Goal: Task Accomplishment & Management: Manage account settings

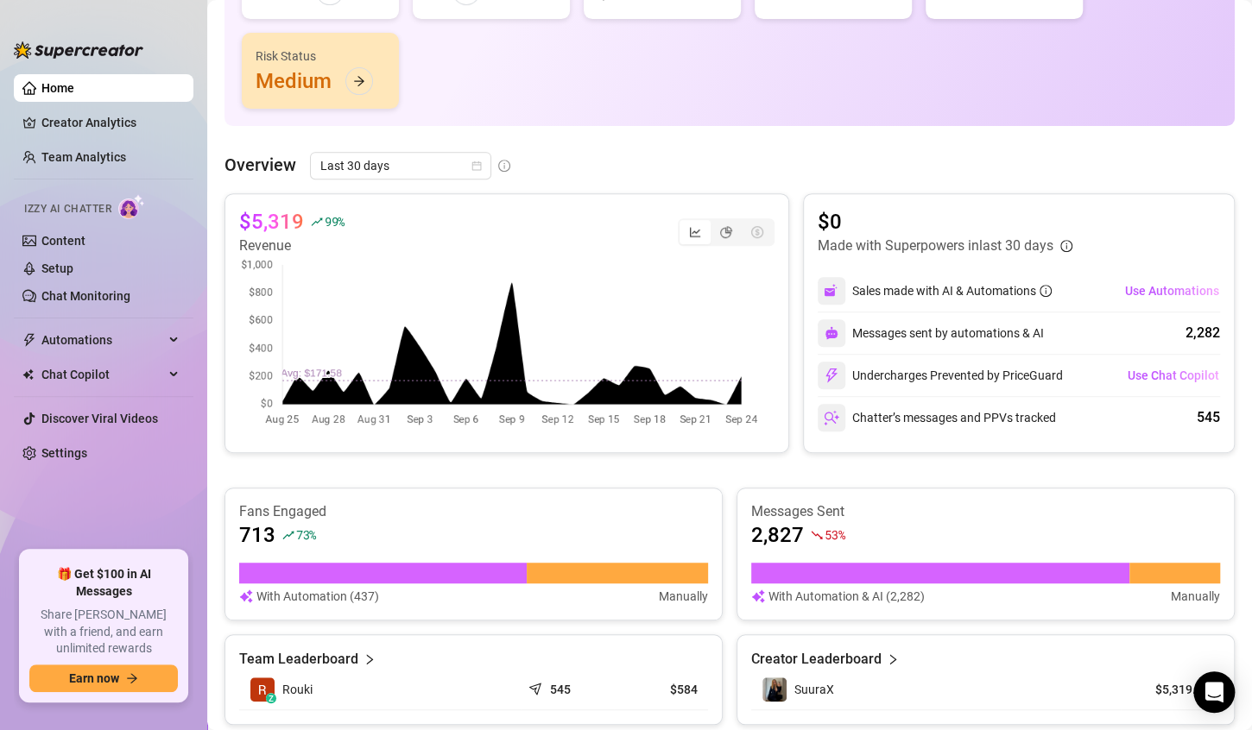
scroll to position [173, 0]
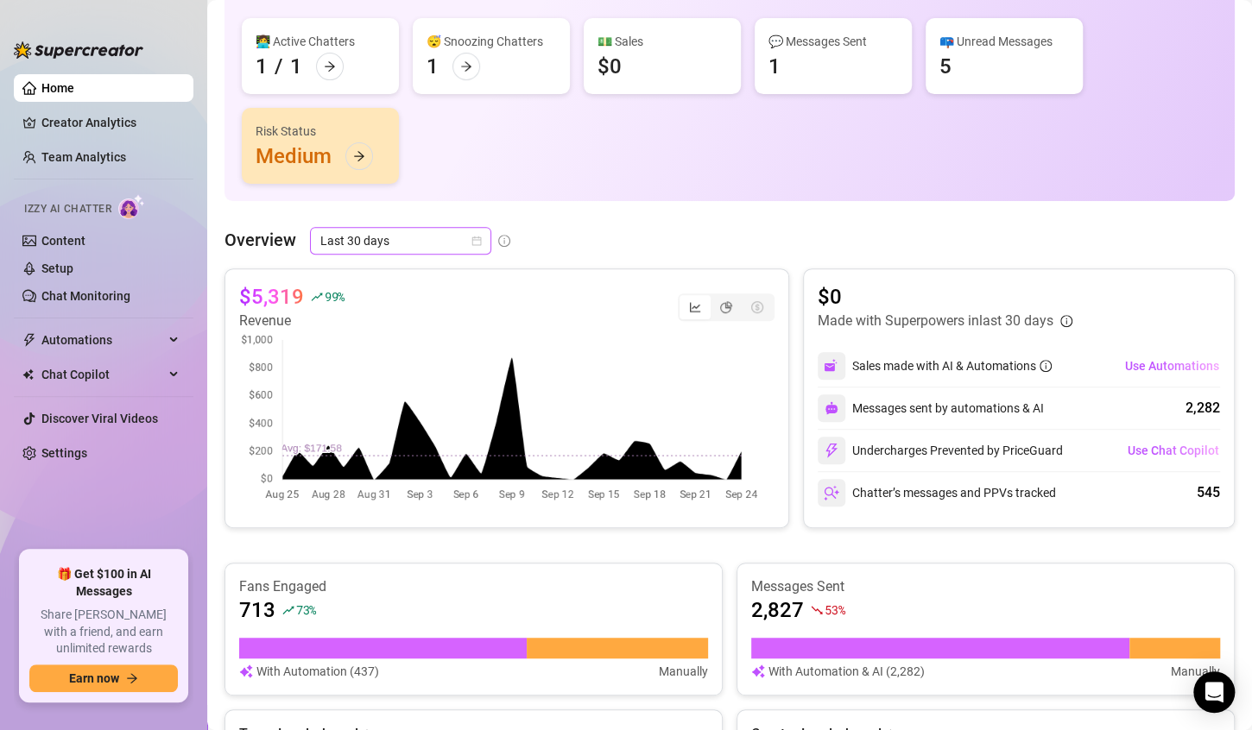
click at [452, 236] on span "Last 30 days" at bounding box center [400, 241] width 161 height 26
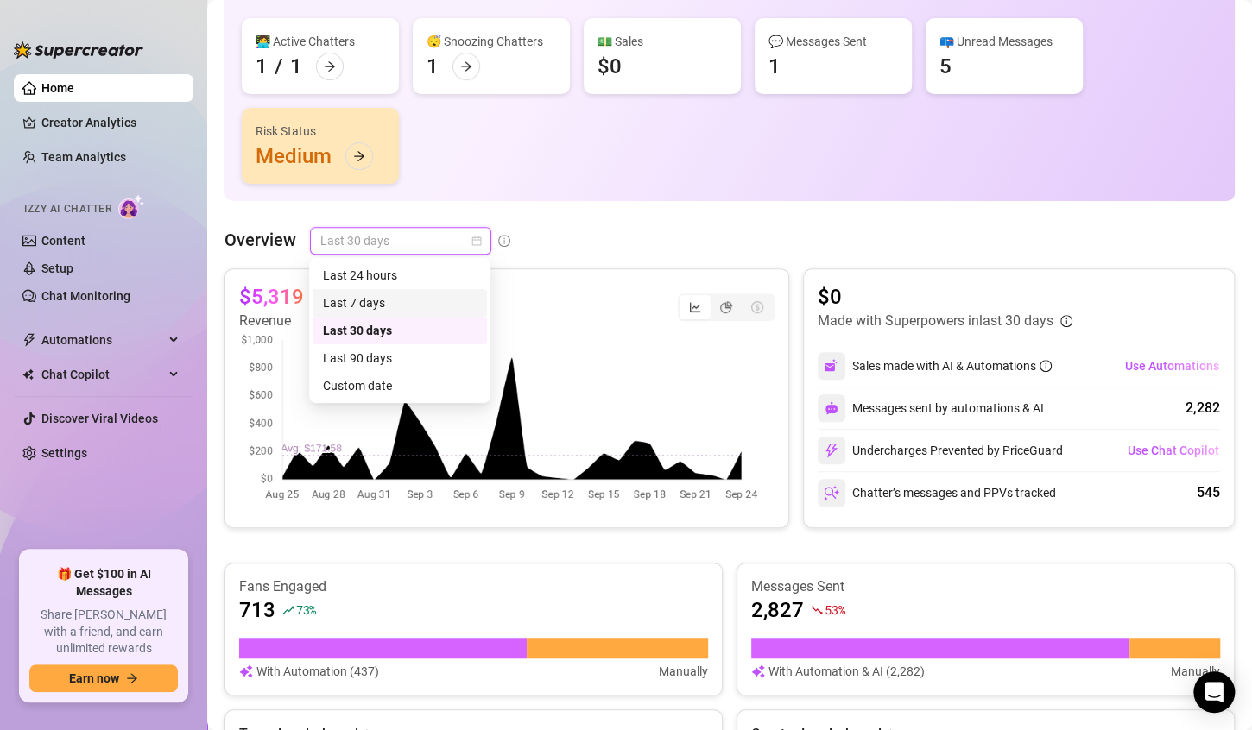
click at [410, 294] on div "Last 7 days" at bounding box center [400, 303] width 154 height 19
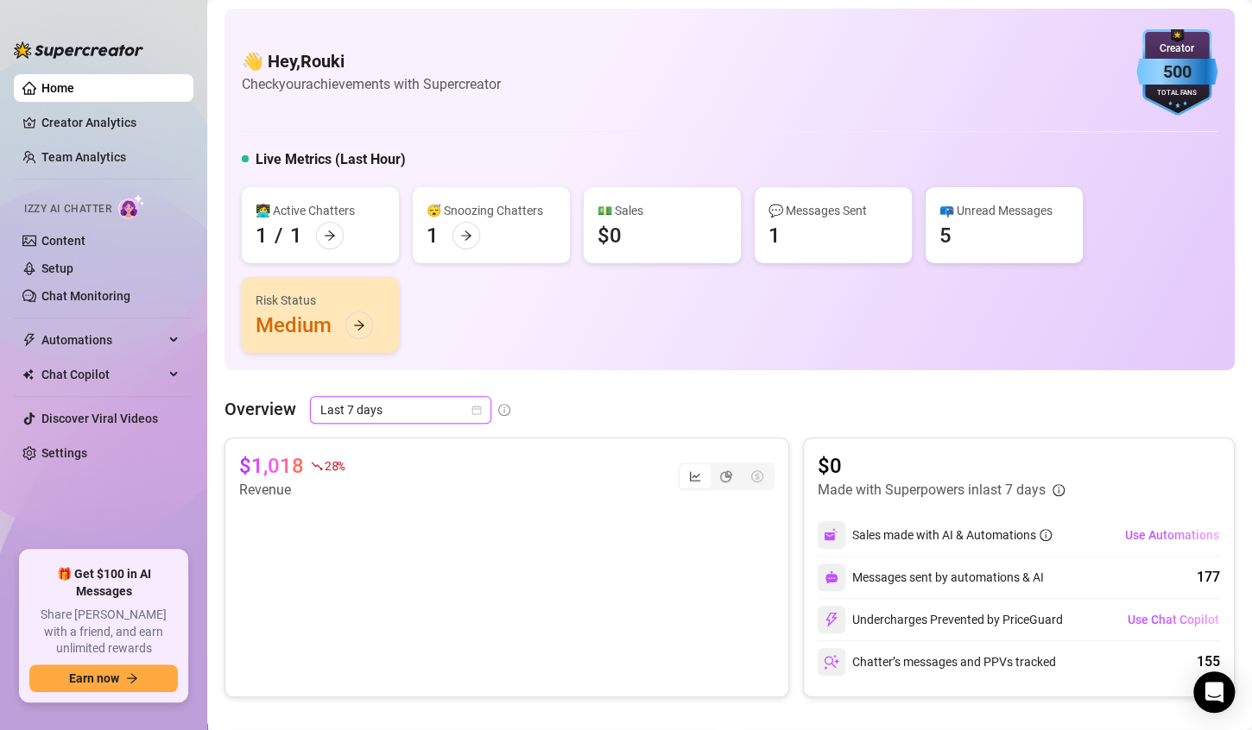
scroll to position [0, 0]
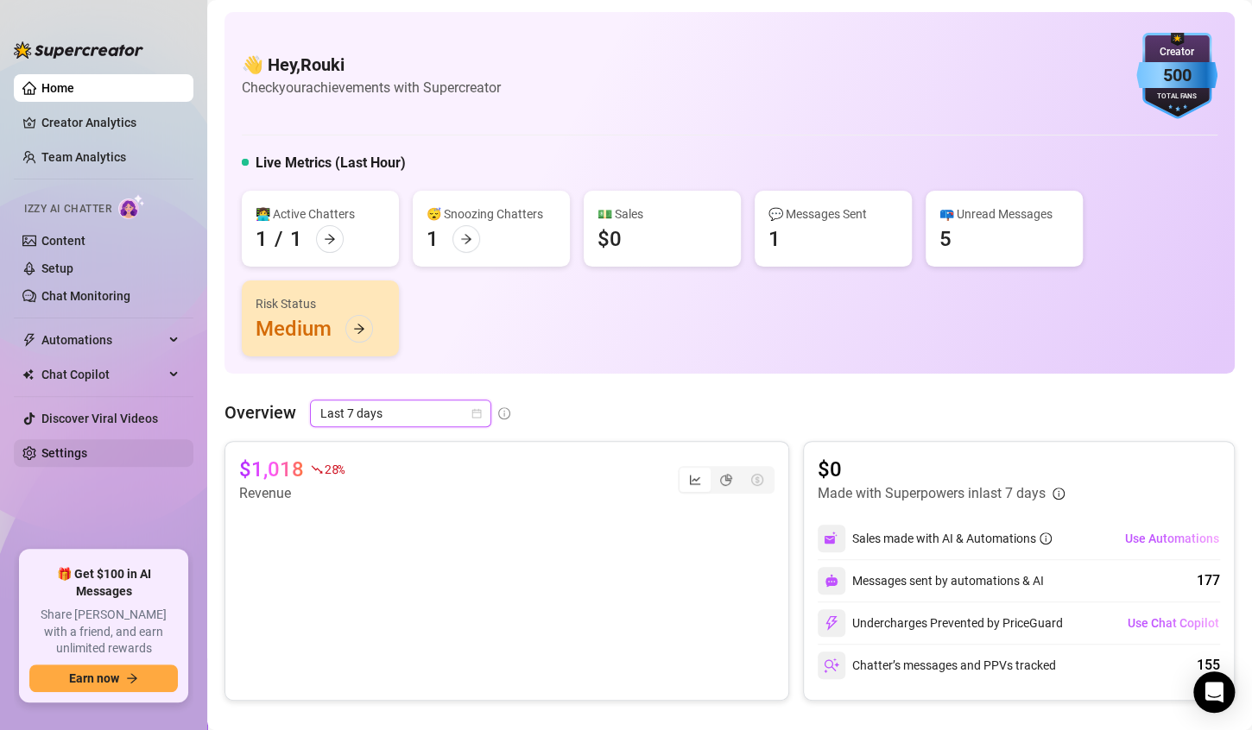
click at [87, 452] on link "Settings" at bounding box center [64, 453] width 46 height 14
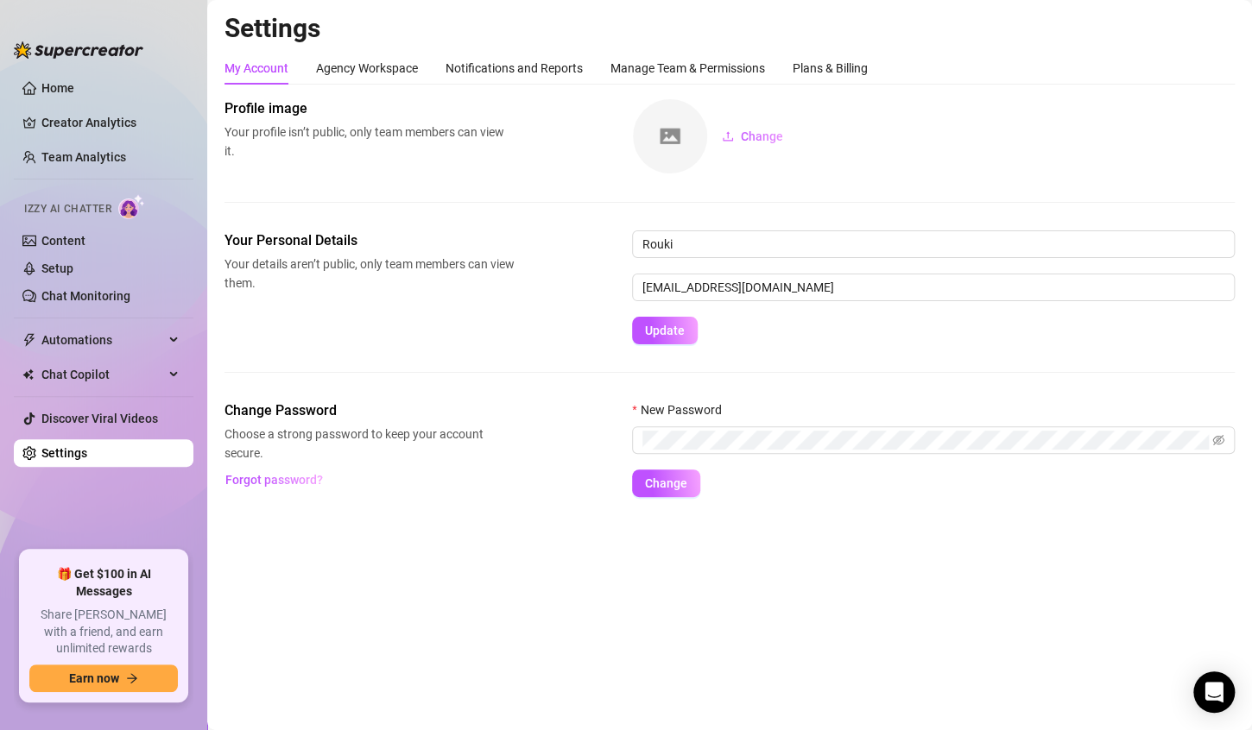
click at [793, 59] on div "My Account Agency Workspace Notifications and Reports Manage Team & Permissions…" at bounding box center [545, 68] width 643 height 33
click at [828, 71] on div "Plans & Billing" at bounding box center [830, 68] width 75 height 19
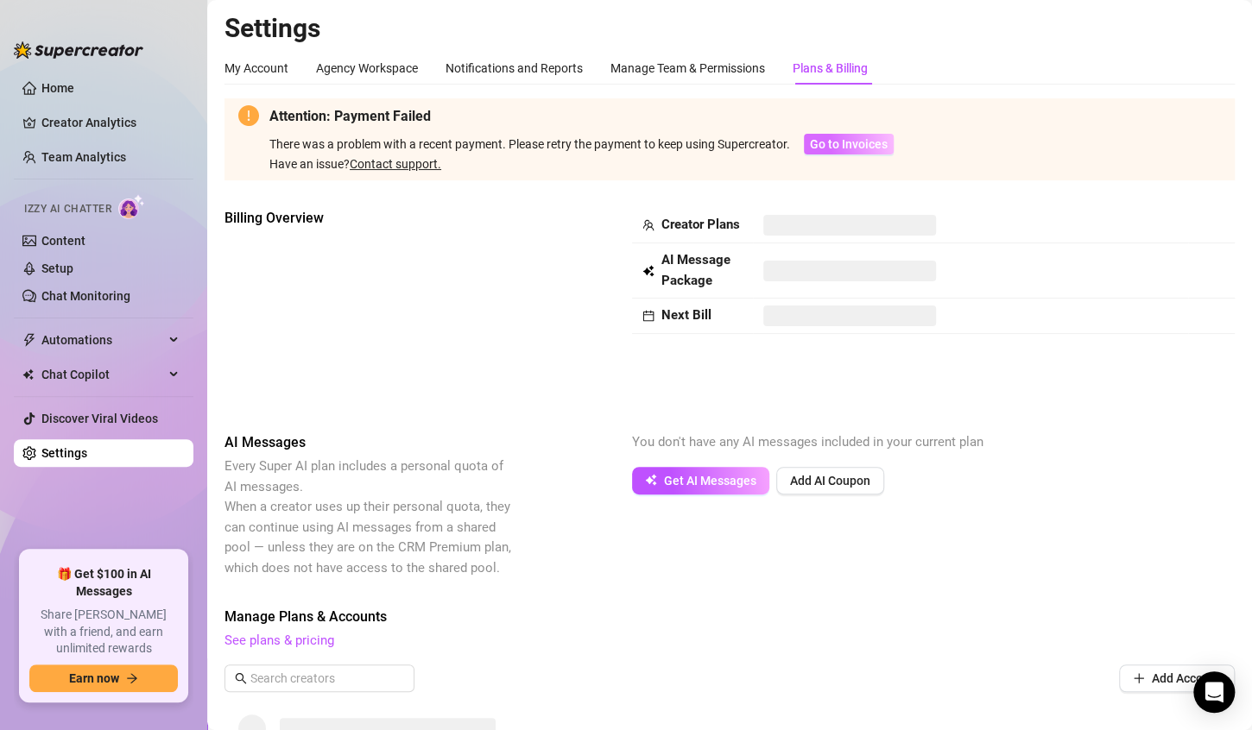
click at [816, 137] on span "Go to Invoices" at bounding box center [849, 144] width 78 height 14
click at [262, 66] on div "My Account" at bounding box center [256, 68] width 64 height 19
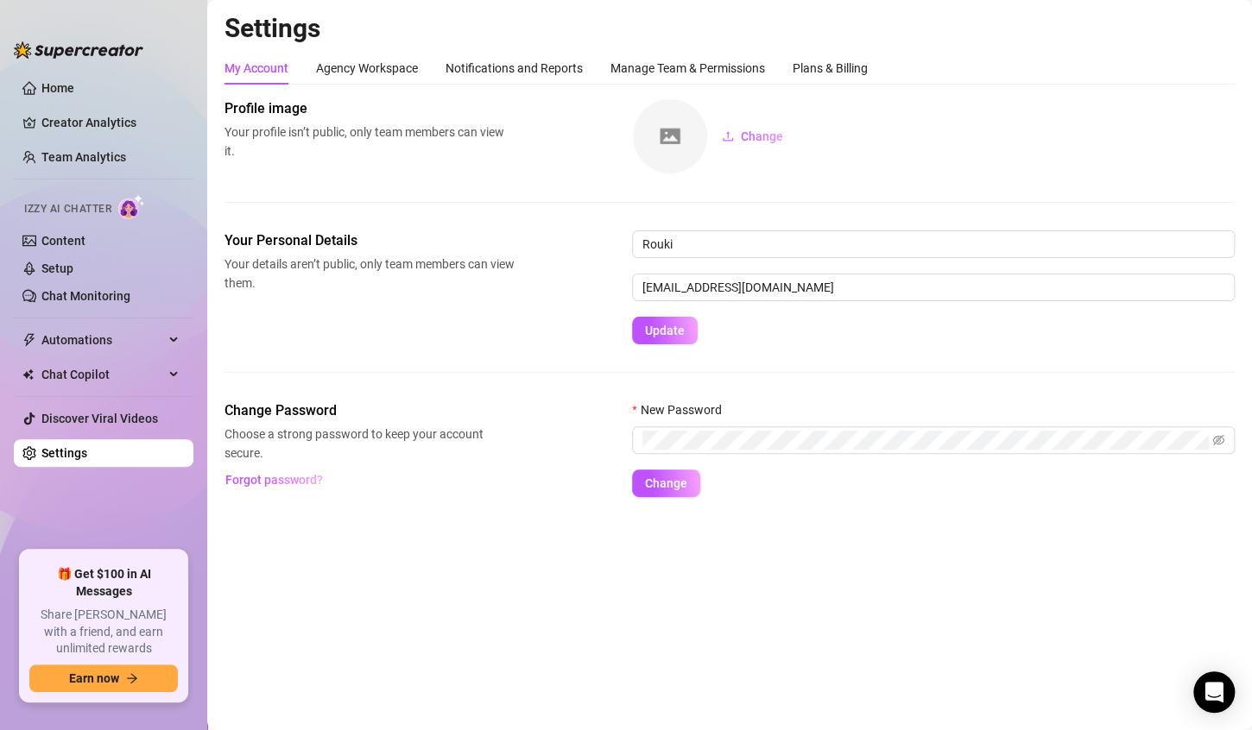
click at [838, 51] on div "Settings My Account Agency Workspace Notifications and Reports Manage Team & Pe…" at bounding box center [729, 265] width 1010 height 506
click at [840, 51] on div "Settings My Account Agency Workspace Notifications and Reports Manage Team & Pe…" at bounding box center [729, 265] width 1010 height 506
click at [843, 52] on div "Plans & Billing" at bounding box center [830, 68] width 75 height 33
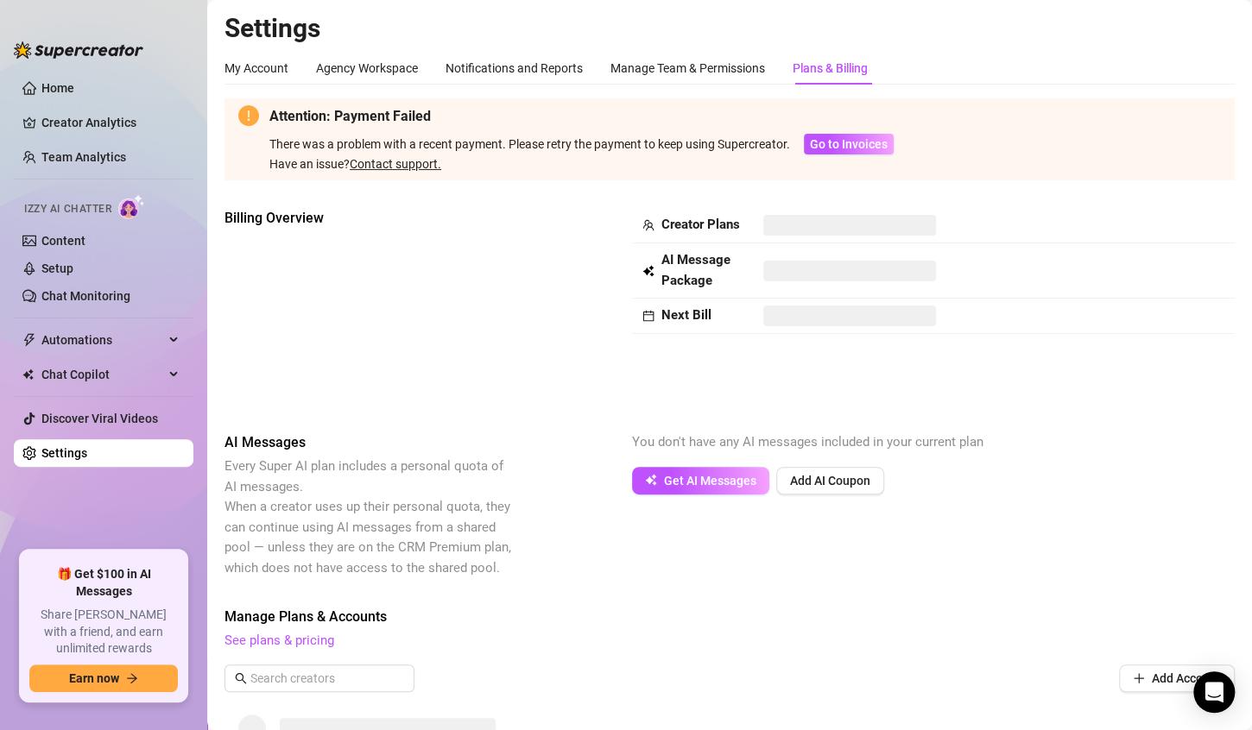
click at [841, 55] on div "Plans & Billing" at bounding box center [830, 68] width 75 height 33
click at [792, 326] on span at bounding box center [849, 316] width 173 height 21
